Goal: Task Accomplishment & Management: Use online tool/utility

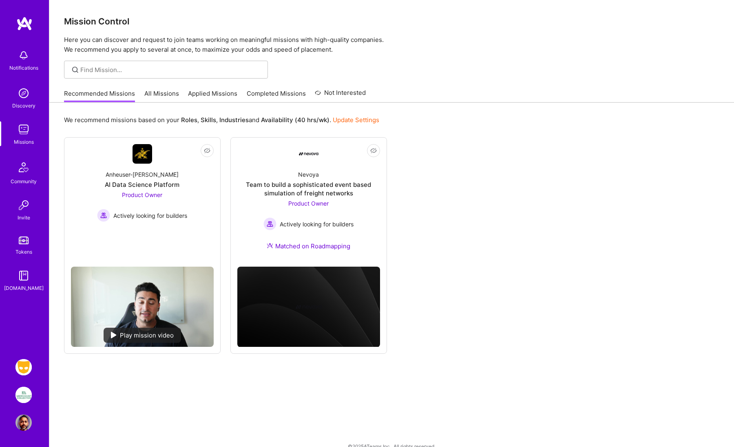
click at [22, 369] on img at bounding box center [23, 367] width 16 height 16
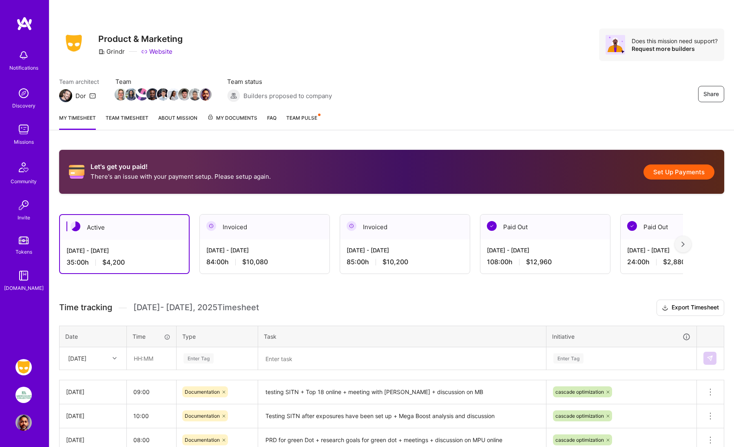
click at [661, 172] on button "Set Up Payments" at bounding box center [678, 172] width 71 height 15
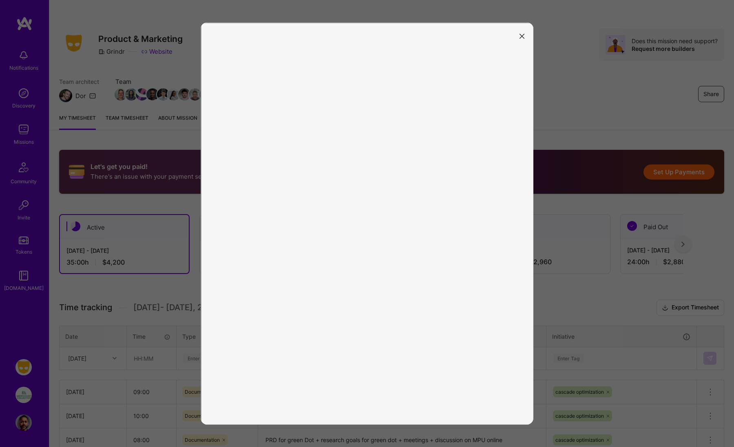
scroll to position [0, 0]
click at [519, 36] on icon "modal" at bounding box center [521, 36] width 5 height 5
